Goal: Download file/media

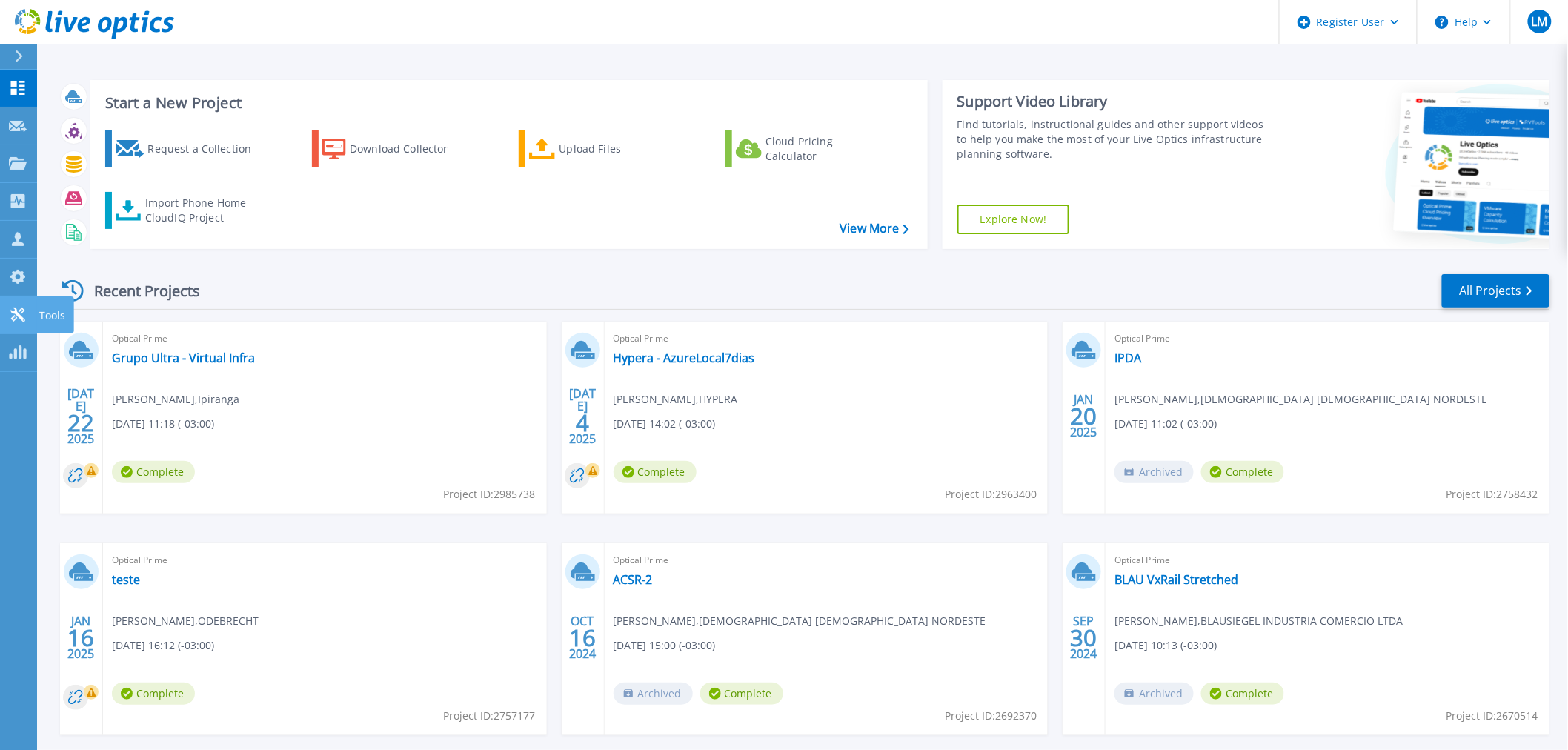
click at [24, 312] on icon at bounding box center [17, 314] width 17 height 14
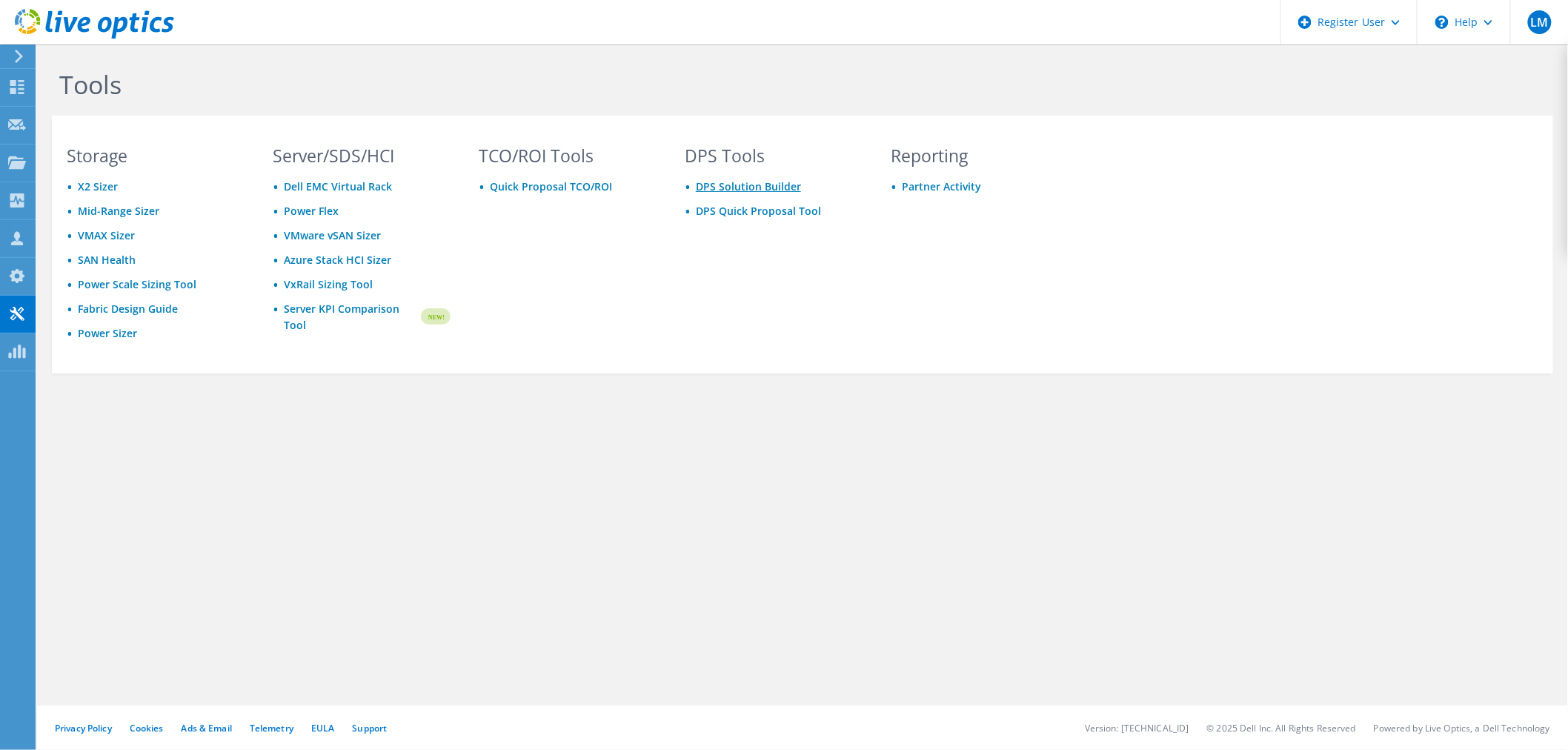
click at [757, 191] on link "DPS Solution Builder" at bounding box center [748, 186] width 105 height 14
click at [752, 211] on link "DPS Quick Proposal Tool" at bounding box center [758, 210] width 125 height 14
drag, startPoint x: 737, startPoint y: 176, endPoint x: 712, endPoint y: 181, distance: 25.5
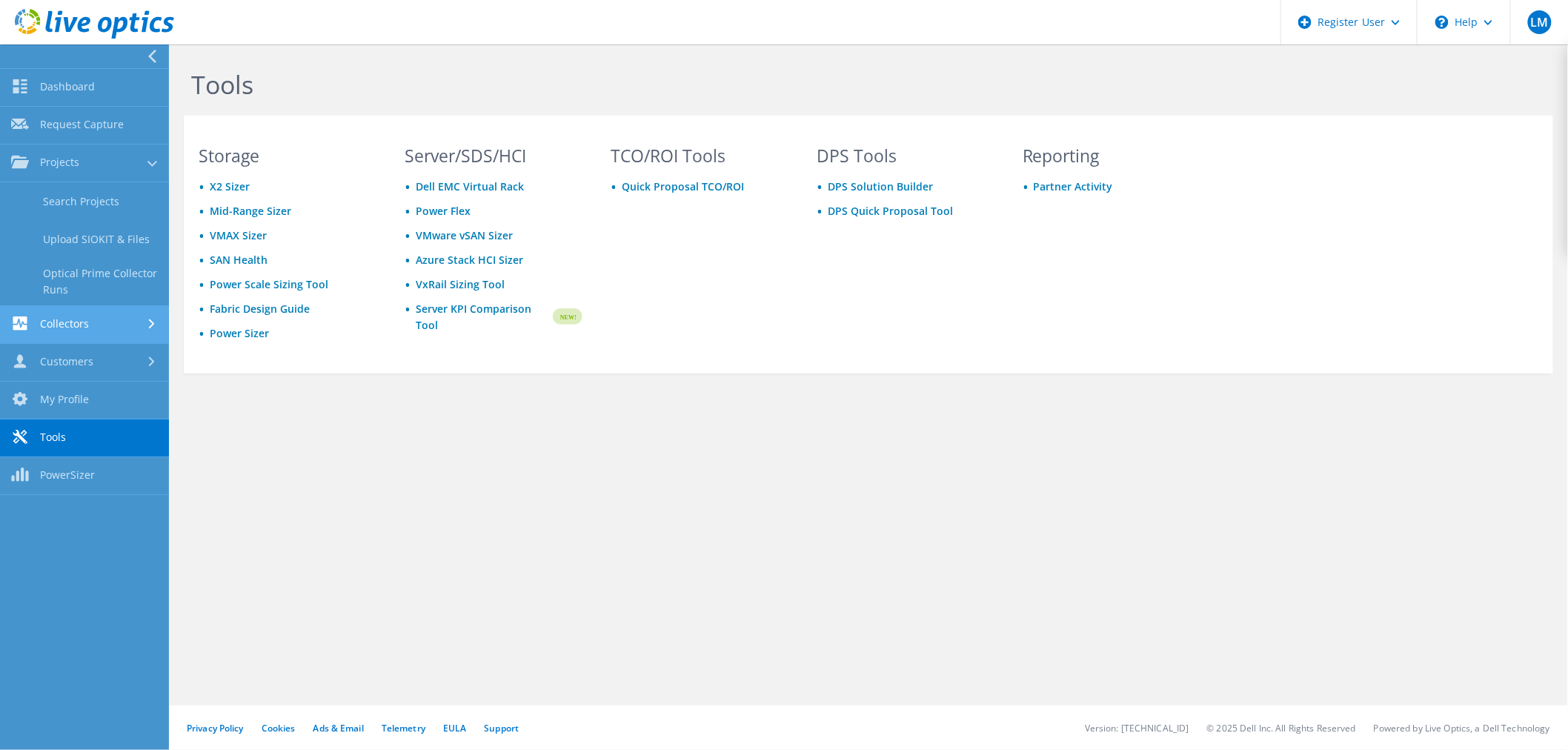
click at [58, 311] on link "Collectors" at bounding box center [84, 325] width 169 height 38
click at [114, 316] on link "Data Domain Local Summary" at bounding box center [84, 319] width 169 height 47
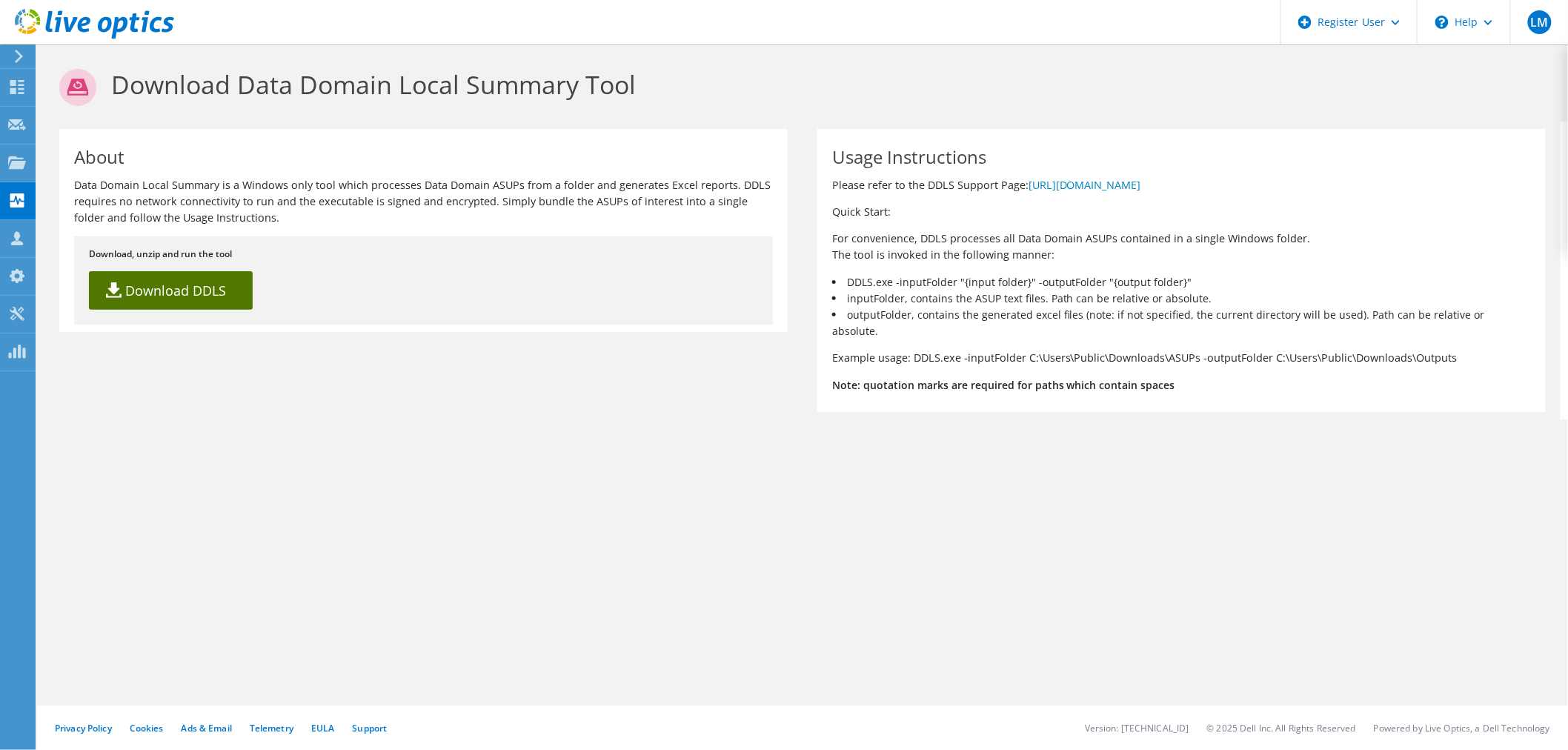
click at [217, 293] on link "Download DDLS" at bounding box center [171, 290] width 164 height 39
drag, startPoint x: 501, startPoint y: 188, endPoint x: 659, endPoint y: 218, distance: 160.8
click at [659, 218] on p "Data Domain Local Summary is a Windows only tool which processes Data Domain AS…" at bounding box center [423, 201] width 699 height 49
click at [470, 215] on p "Data Domain Local Summary is a Windows only tool which processes Data Domain AS…" at bounding box center [423, 201] width 699 height 49
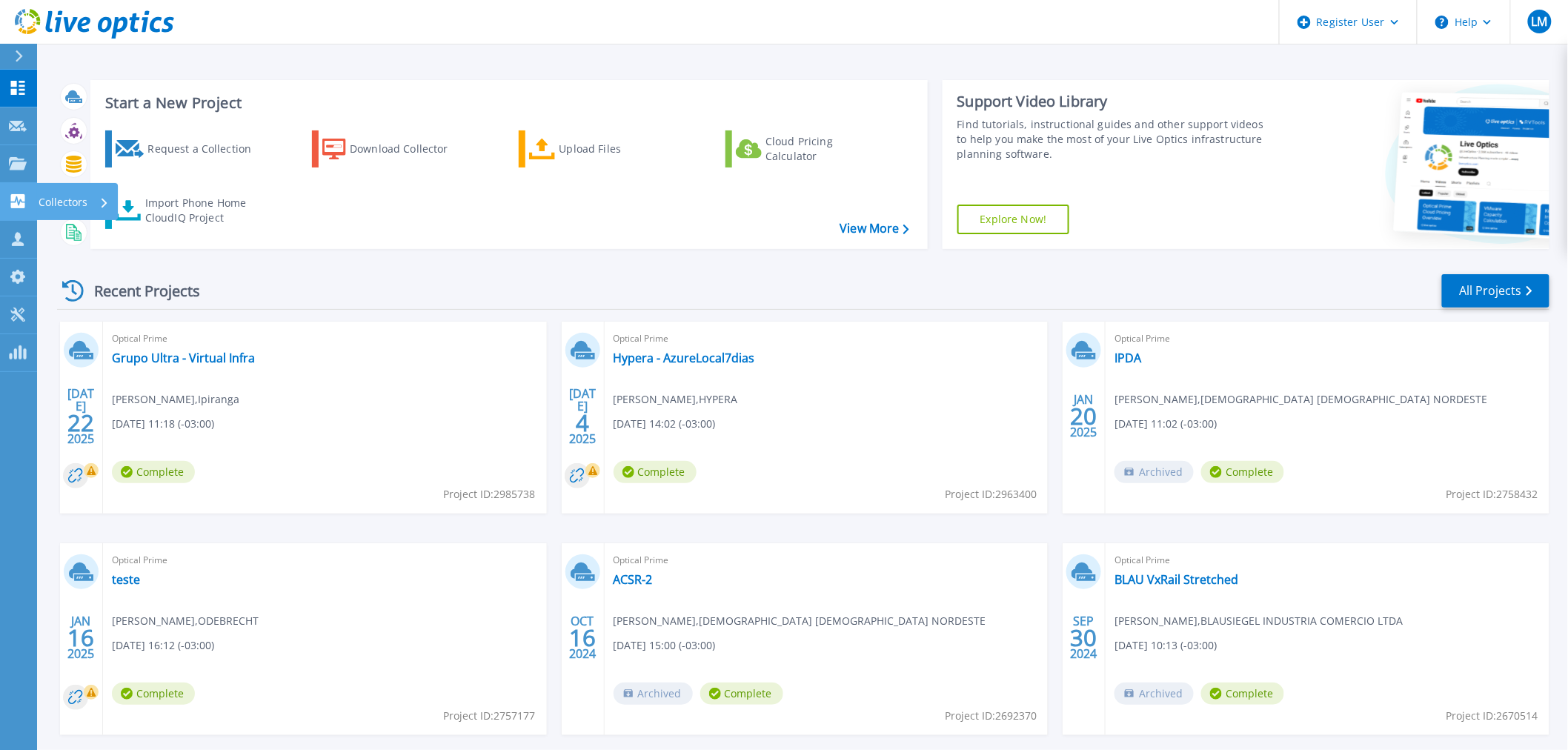
click at [26, 205] on icon at bounding box center [17, 201] width 17 height 14
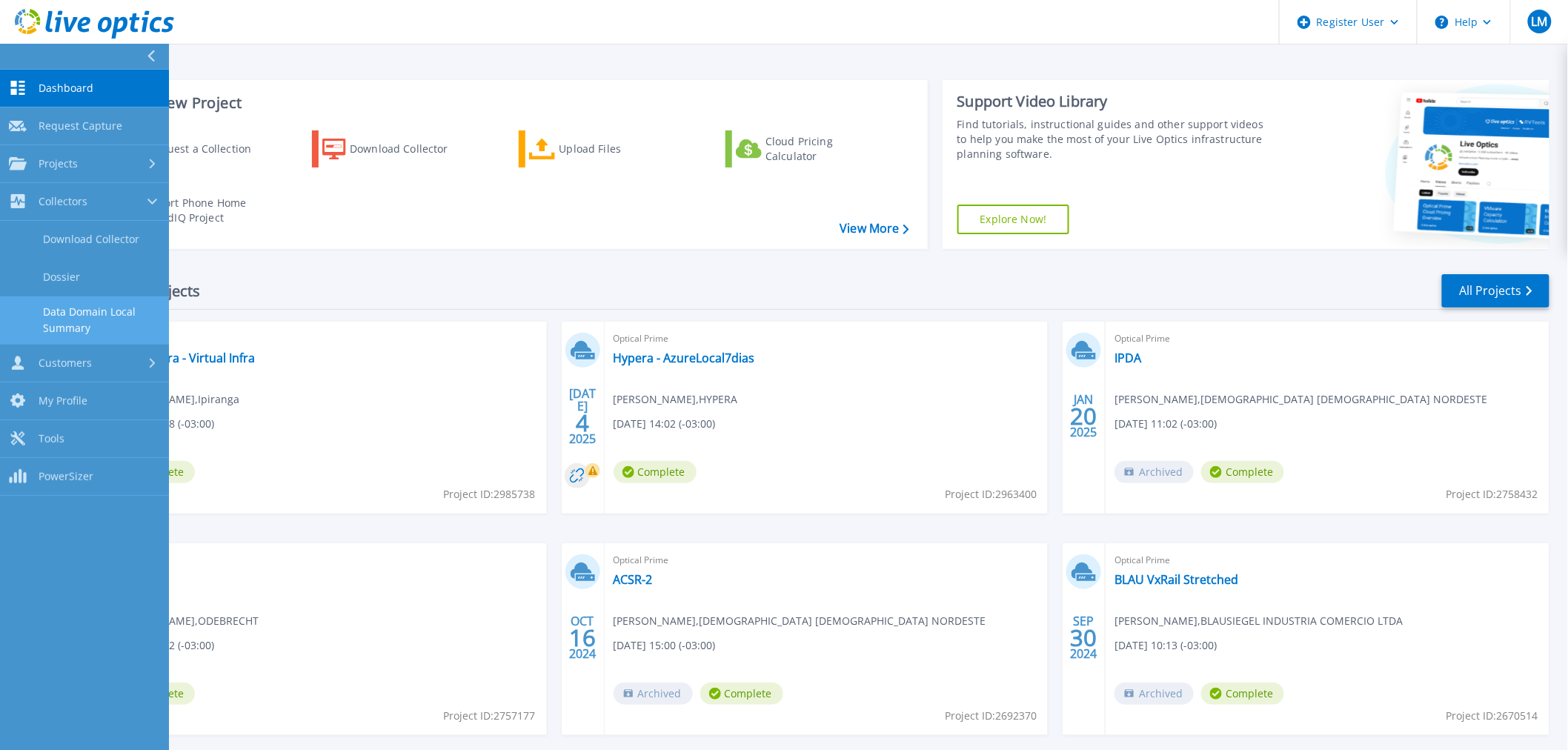
click at [70, 308] on link "Data Domain Local Summary" at bounding box center [84, 320] width 169 height 47
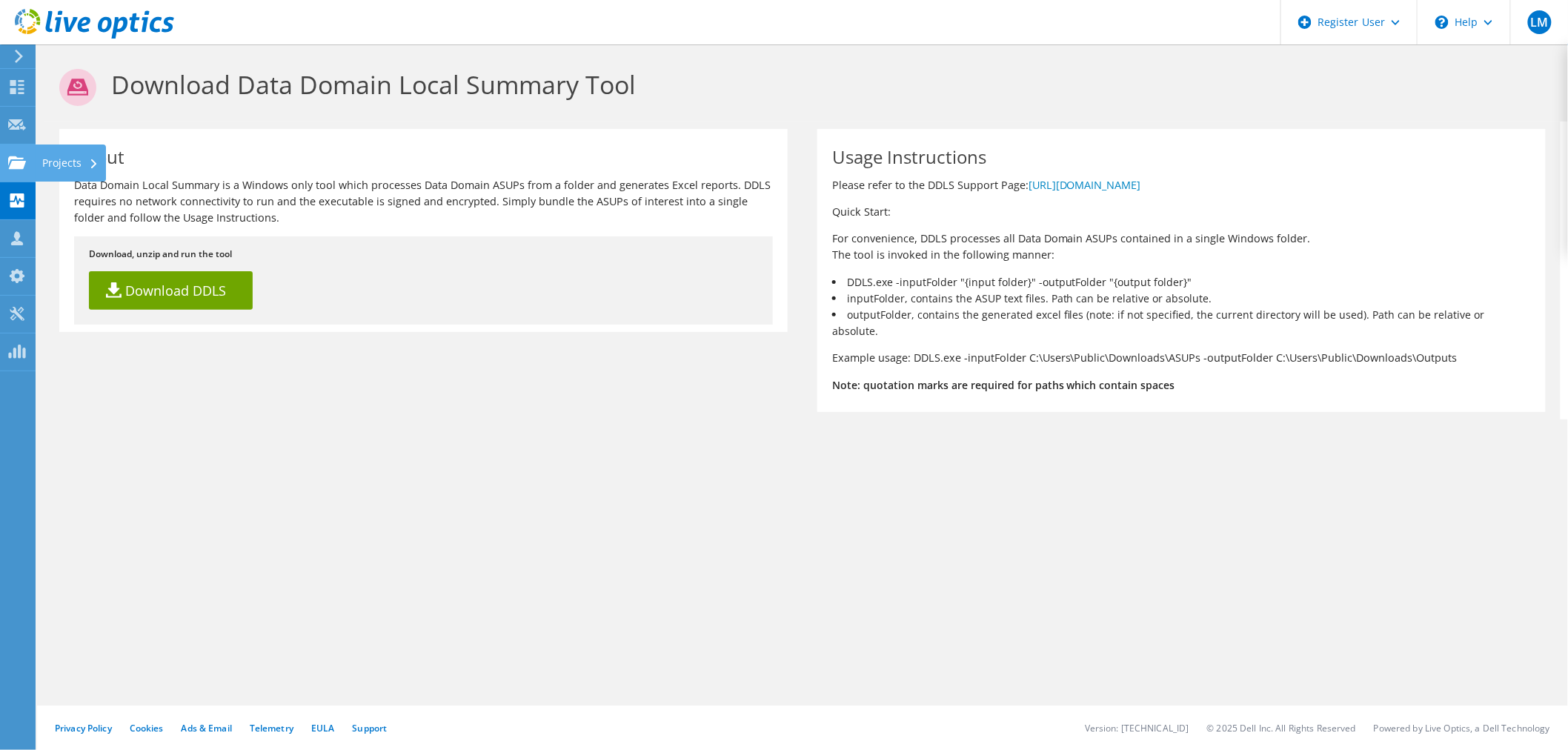
click at [12, 155] on icon at bounding box center [16, 162] width 17 height 14
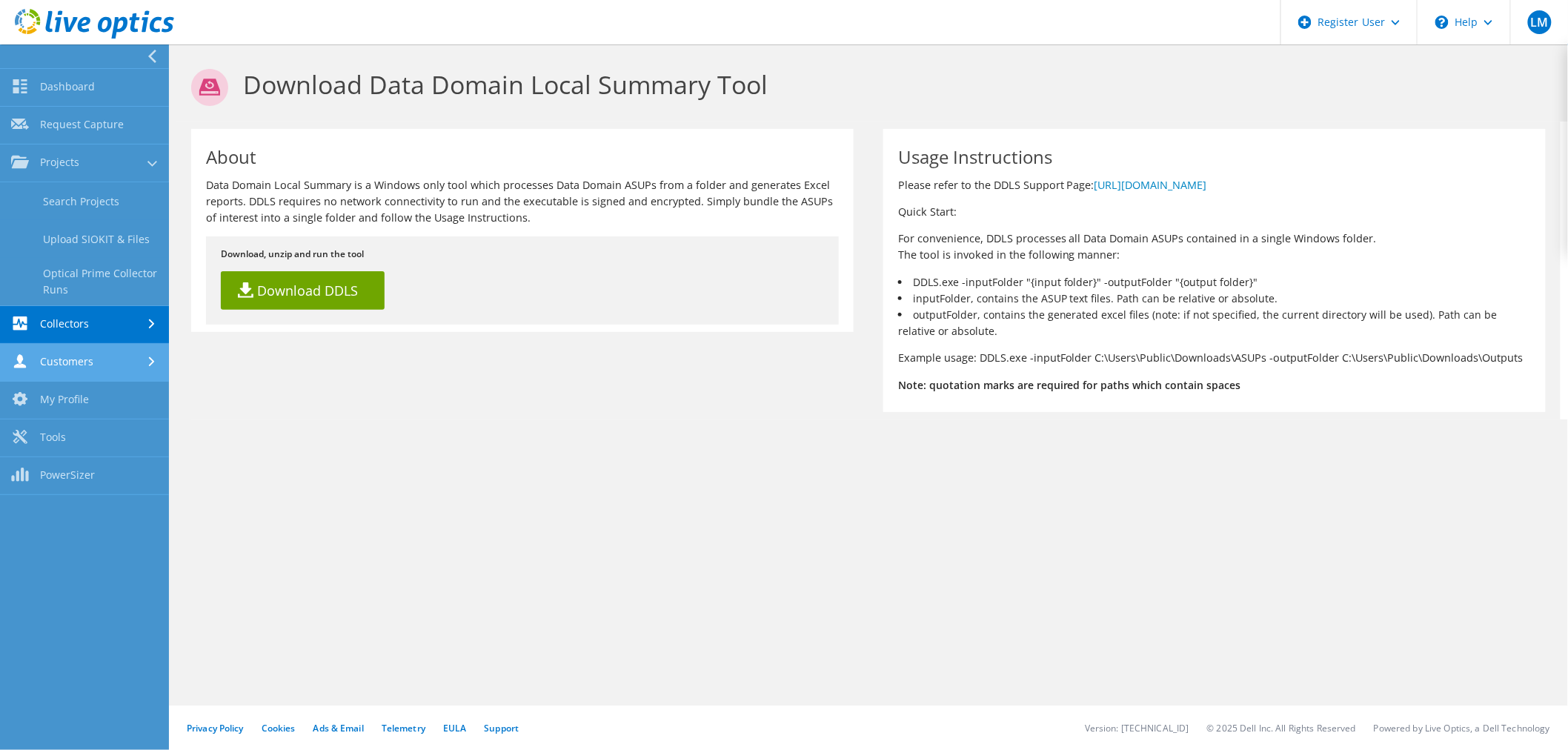
click at [77, 359] on link "Customers" at bounding box center [84, 362] width 169 height 38
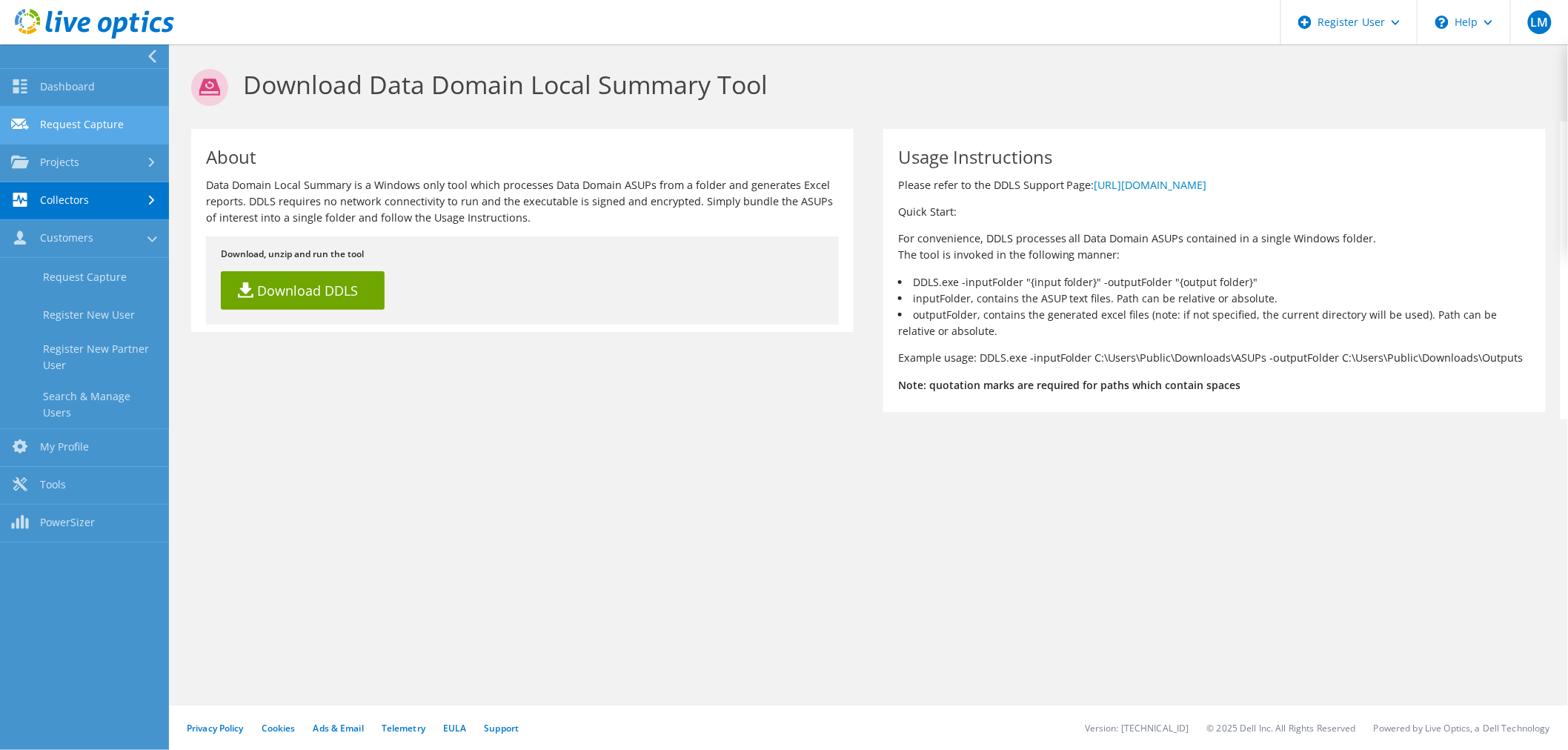
click at [53, 130] on link "Request Capture" at bounding box center [84, 125] width 169 height 38
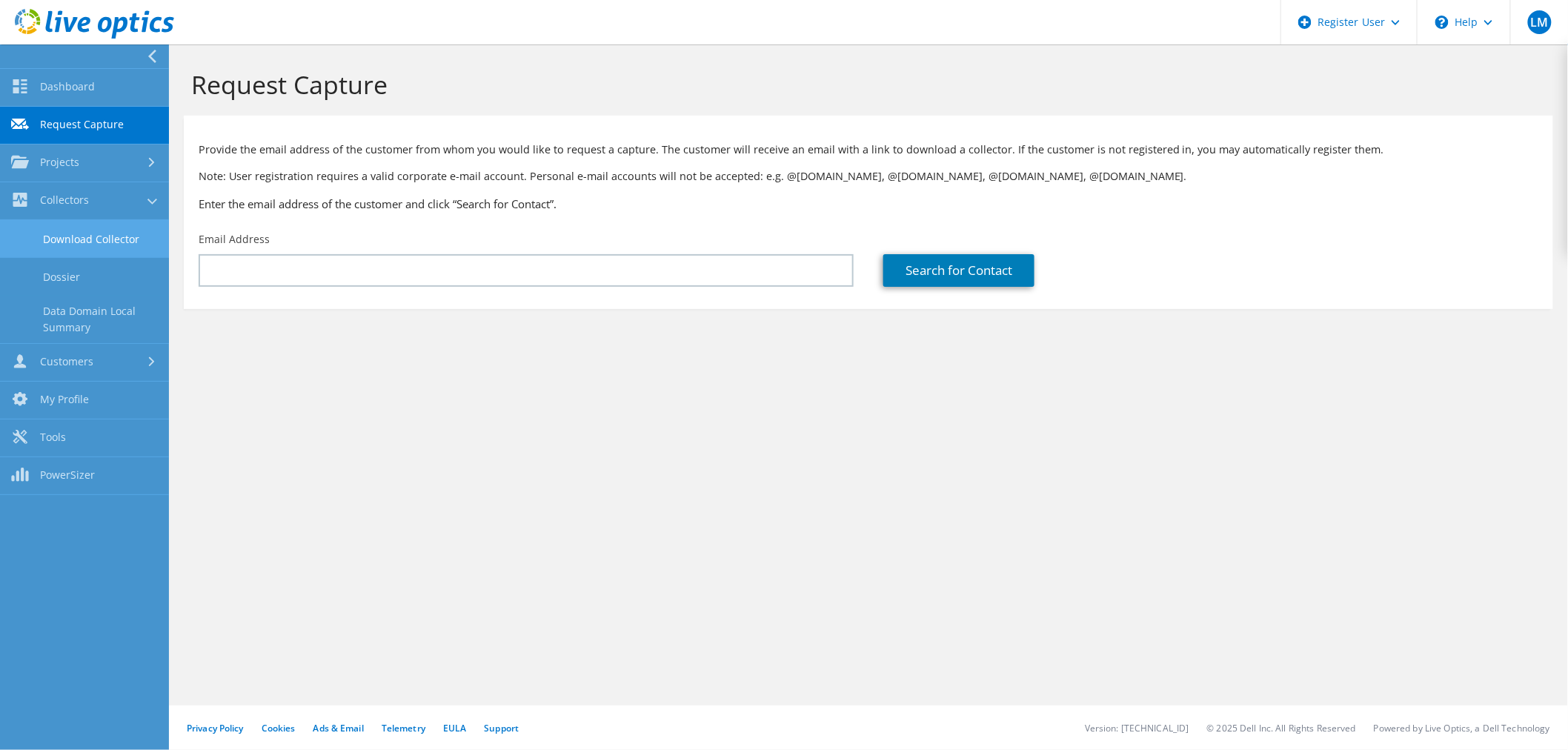
click at [50, 242] on link "Download Collector" at bounding box center [84, 238] width 169 height 38
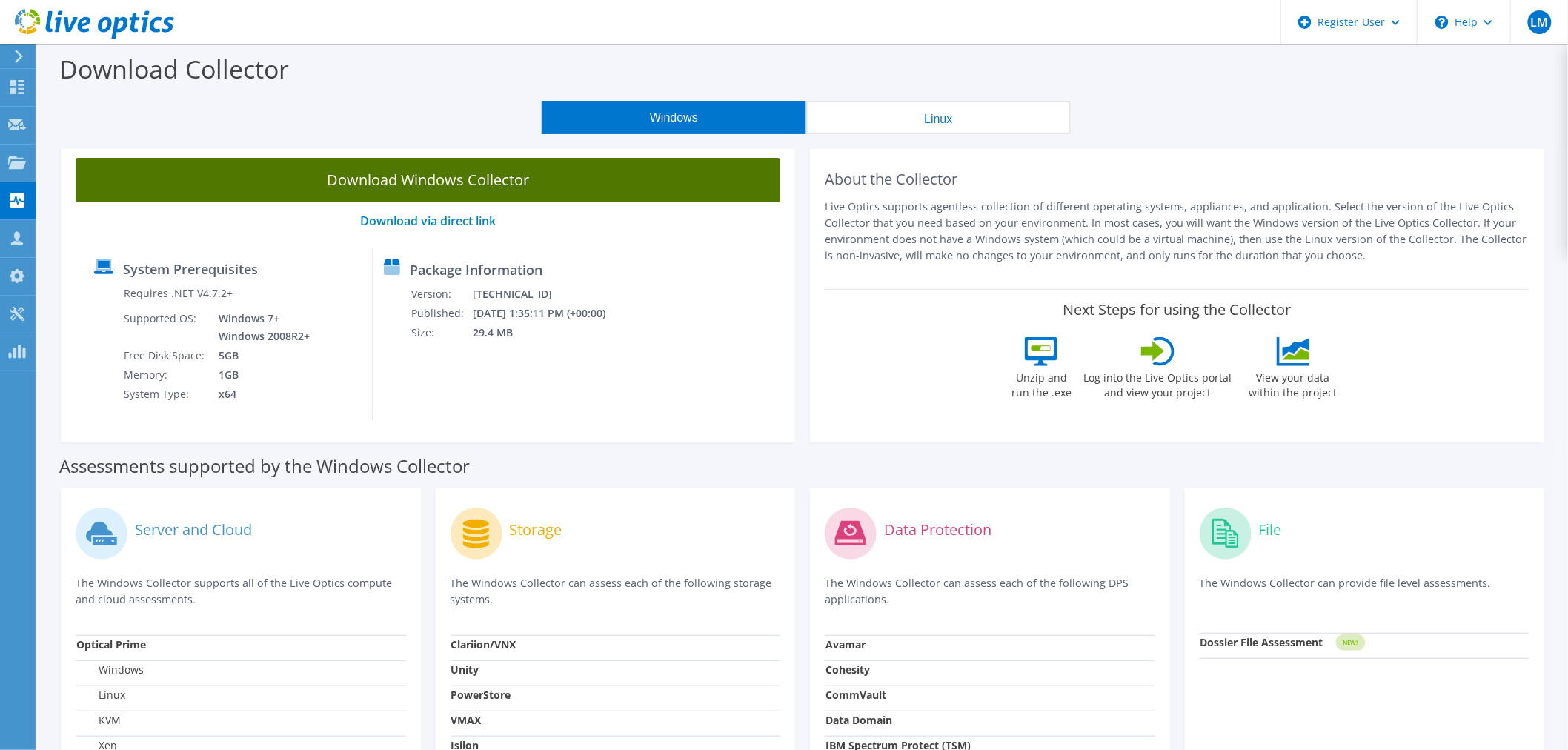
click at [532, 187] on link "Download Windows Collector" at bounding box center [427, 180] width 704 height 44
